Goal: Information Seeking & Learning: Learn about a topic

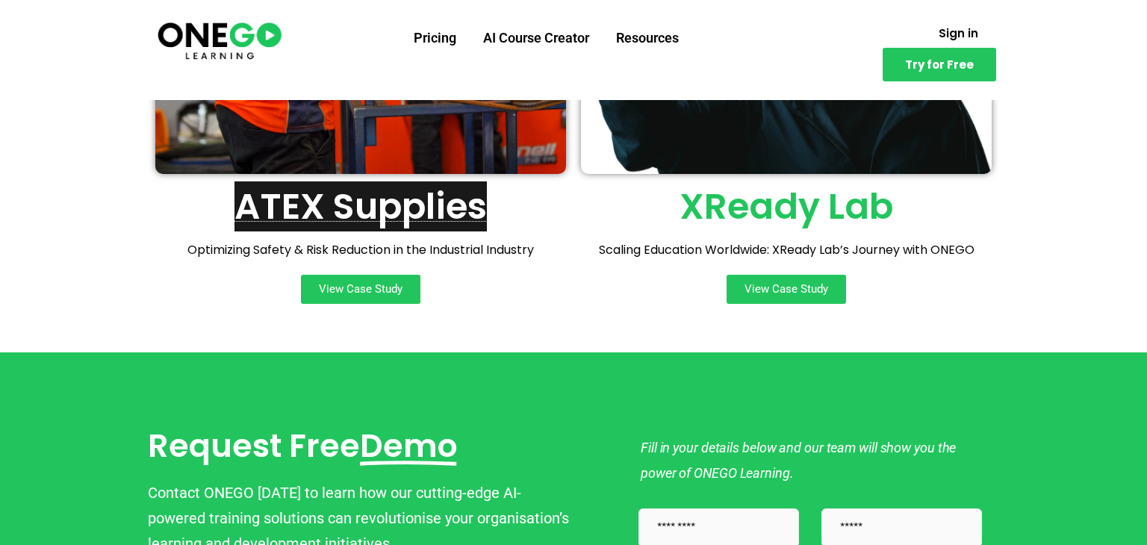
click at [292, 193] on link "ATEX Supplies" at bounding box center [360, 206] width 252 height 50
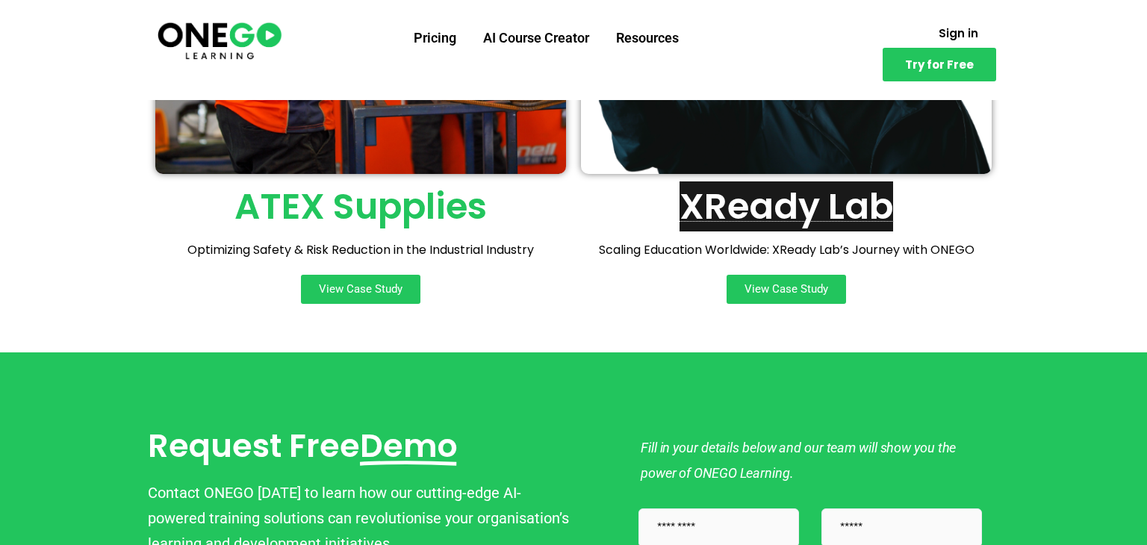
click at [793, 210] on link "XReady Lab" at bounding box center [786, 206] width 214 height 50
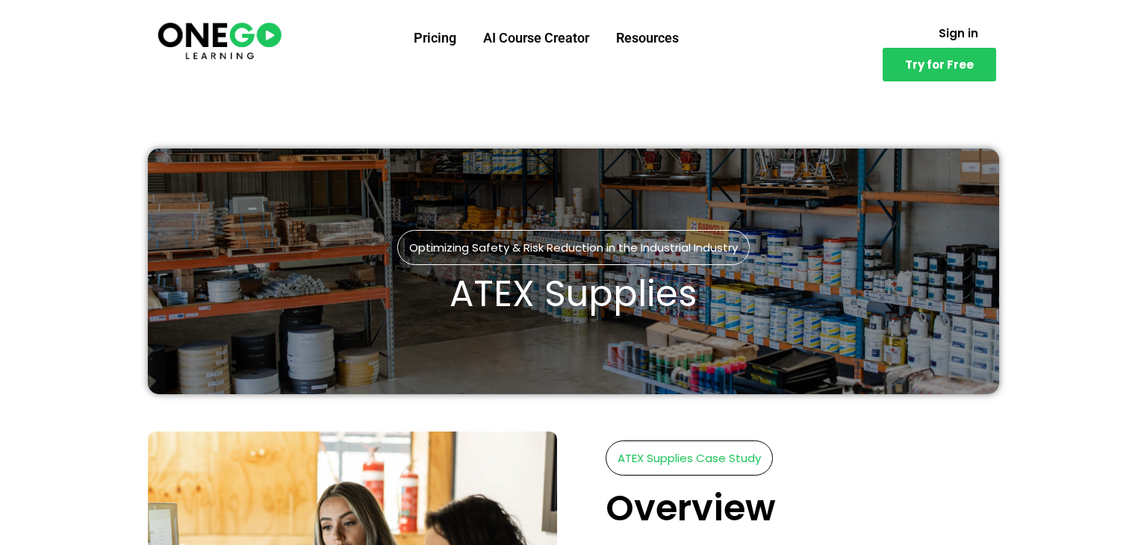
click at [533, 294] on h2 "ATEX Supplies" at bounding box center [573, 294] width 248 height 36
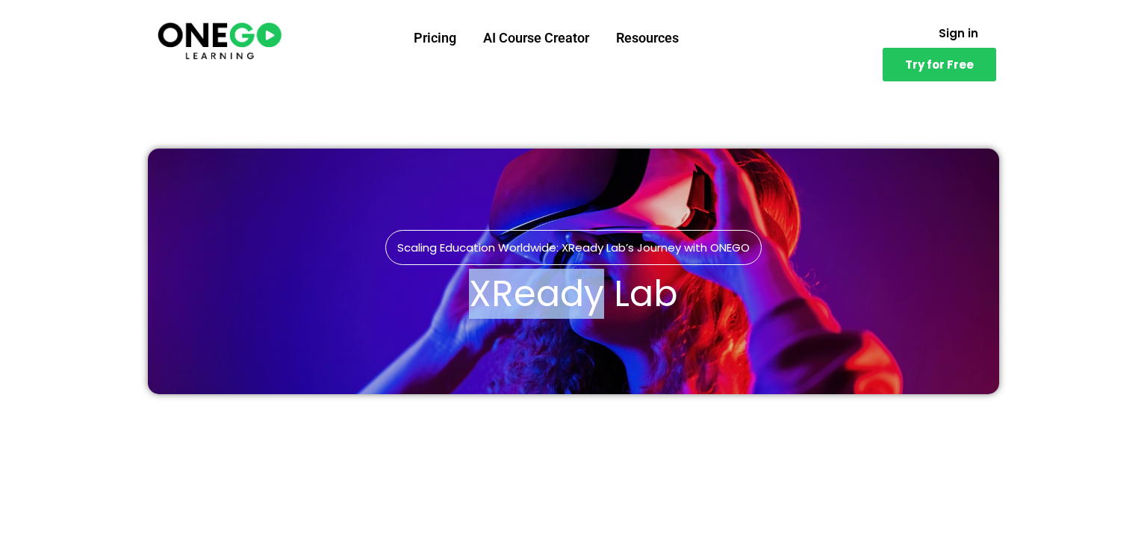
click at [523, 277] on h2 "XReady Lab" at bounding box center [573, 294] width 209 height 36
